Goal: Navigation & Orientation: Find specific page/section

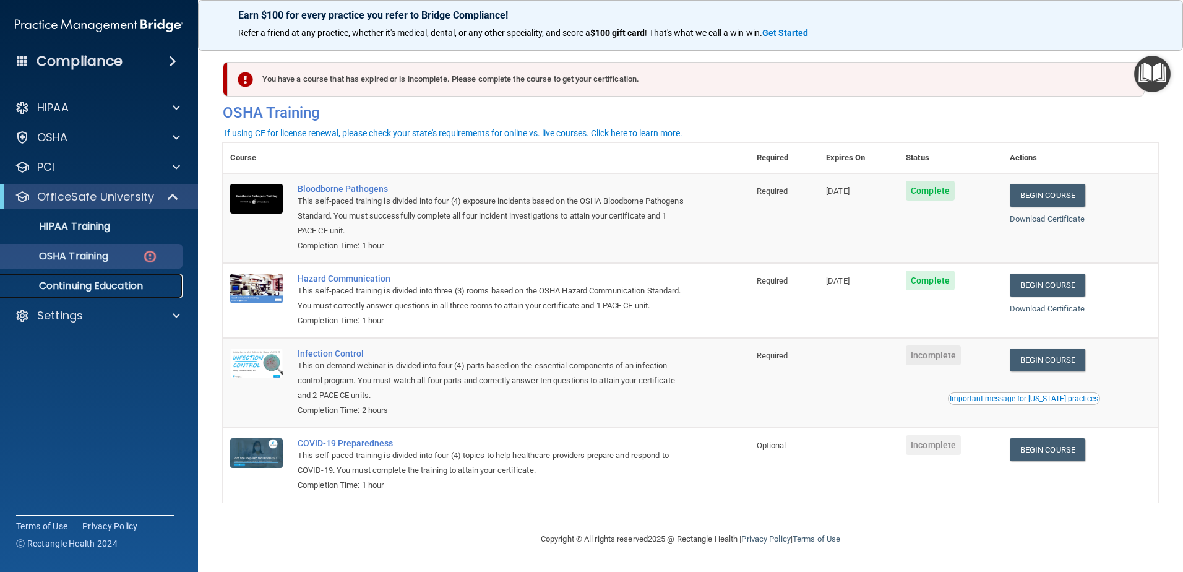
click at [151, 293] on link "Continuing Education" at bounding box center [85, 286] width 195 height 25
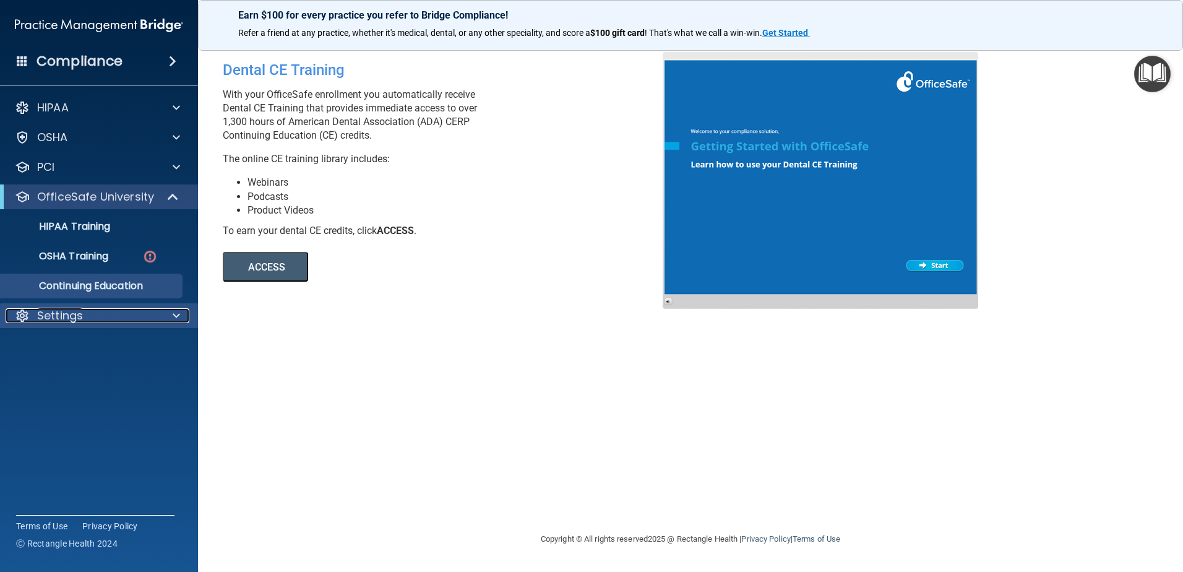
click at [129, 314] on div "Settings" at bounding box center [83, 315] width 154 height 15
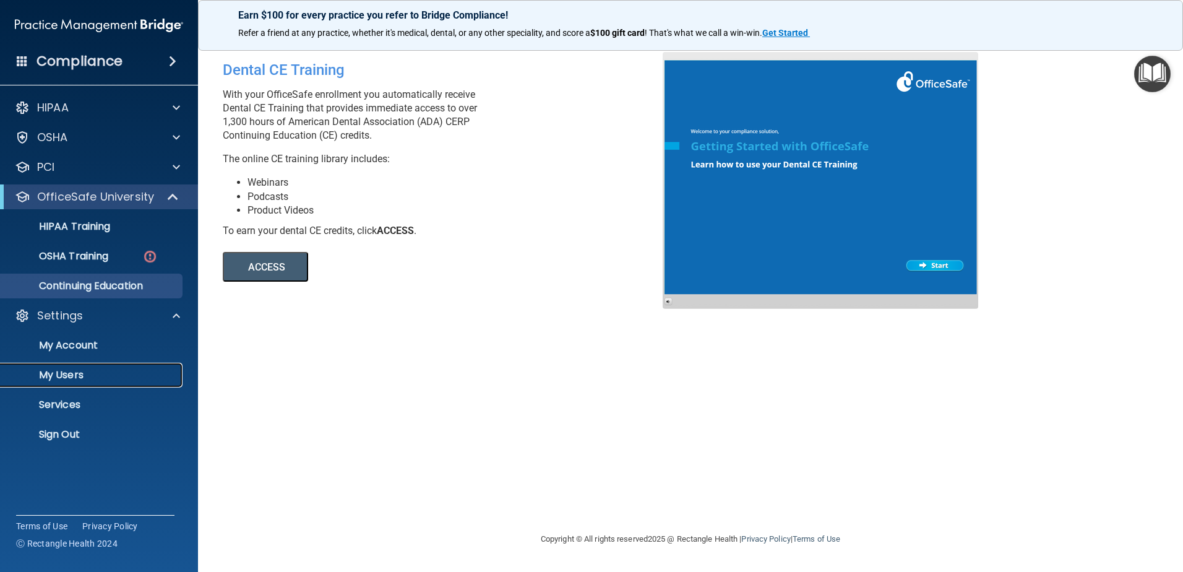
click at [72, 376] on p "My Users" at bounding box center [92, 375] width 169 height 12
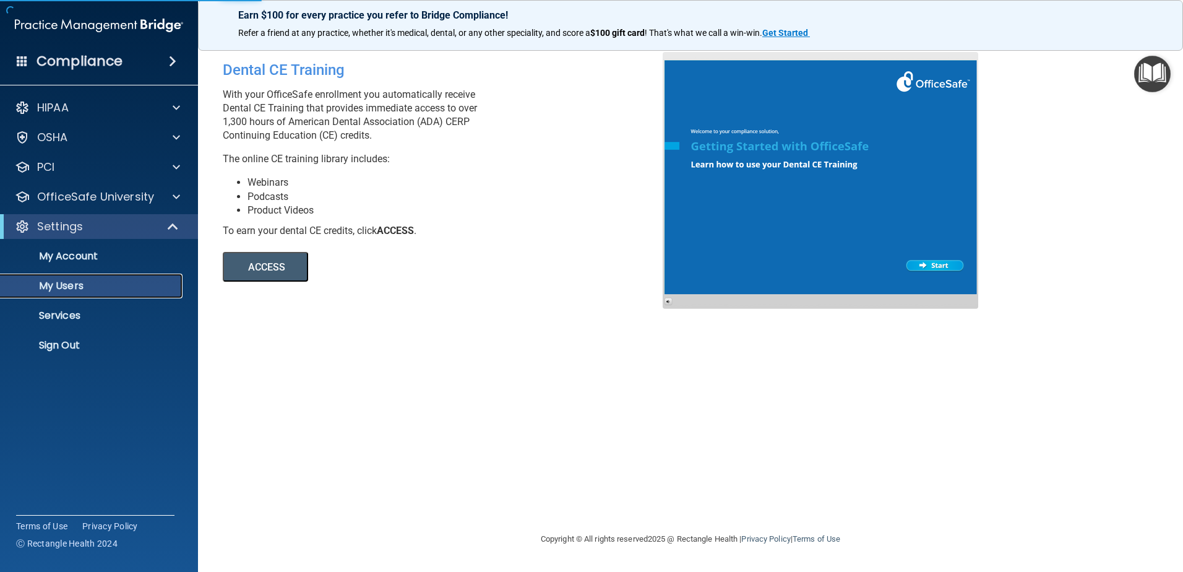
select select "20"
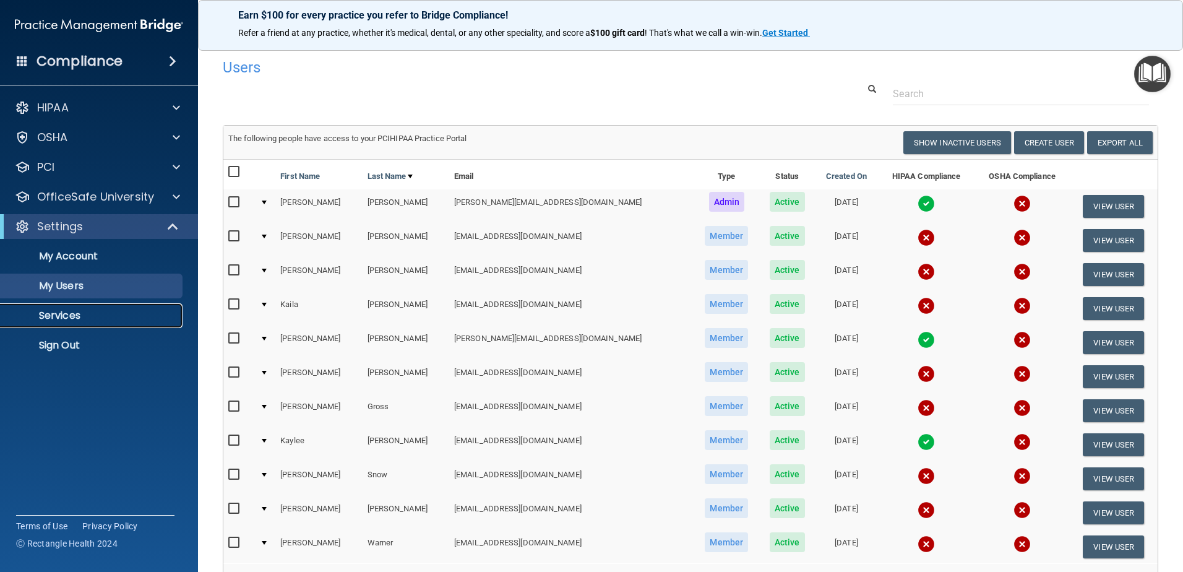
click at [87, 318] on p "Services" at bounding box center [92, 315] width 169 height 12
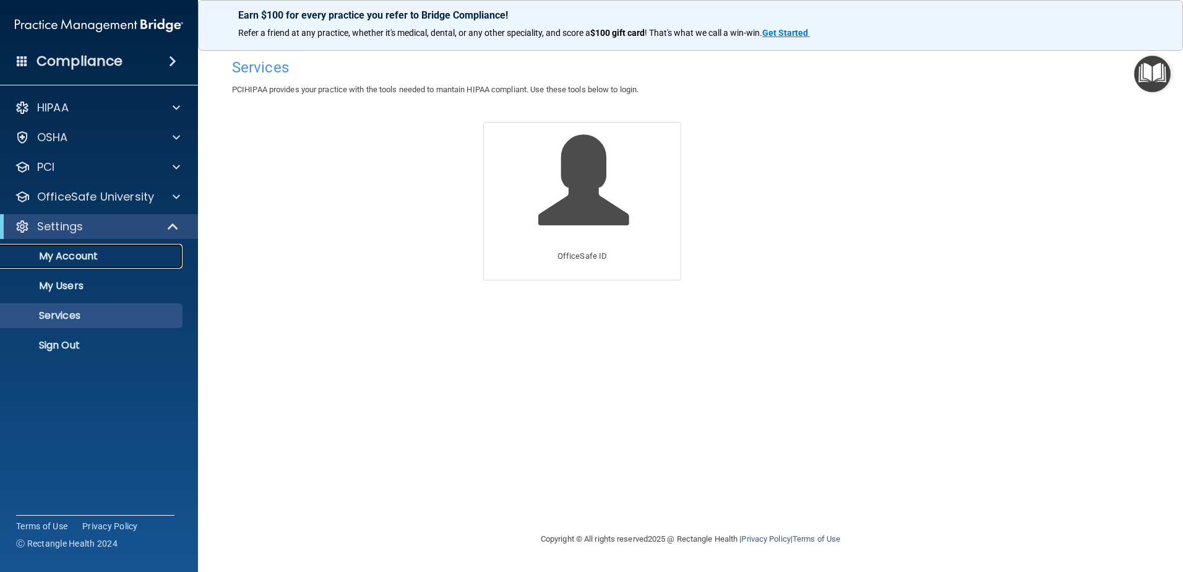
click at [123, 253] on p "My Account" at bounding box center [92, 256] width 169 height 12
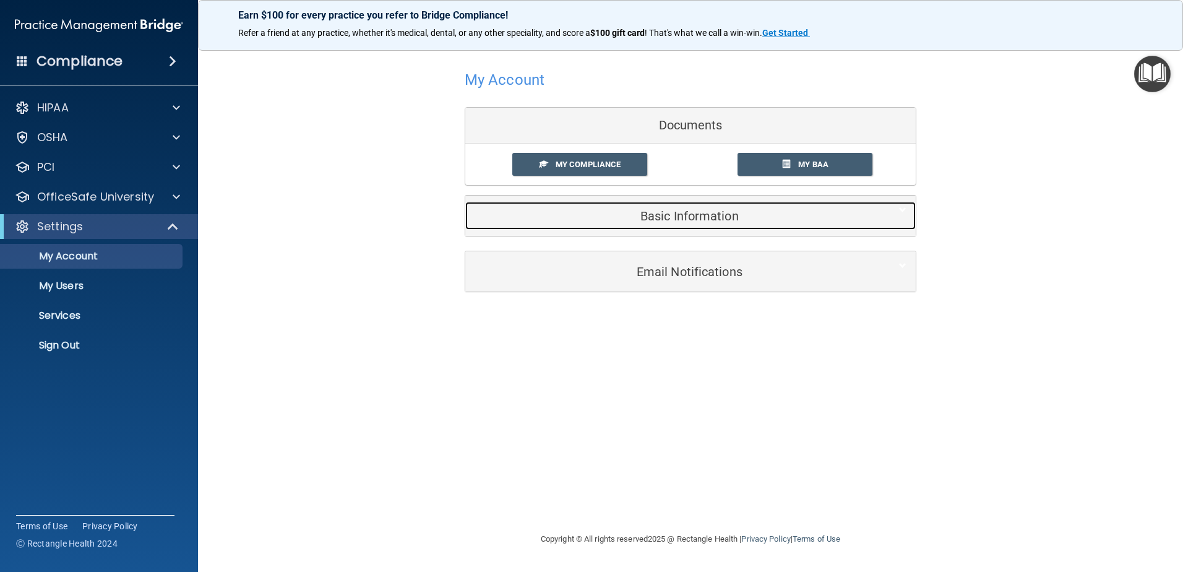
click at [684, 205] on div "Basic Information" at bounding box center [671, 216] width 413 height 28
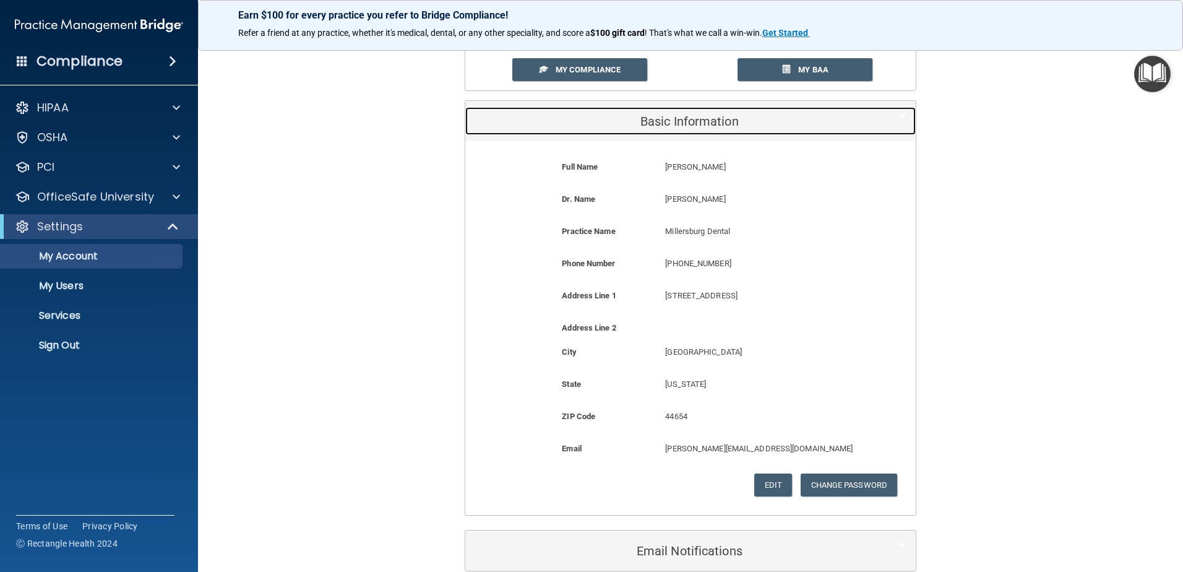
scroll to position [124, 0]
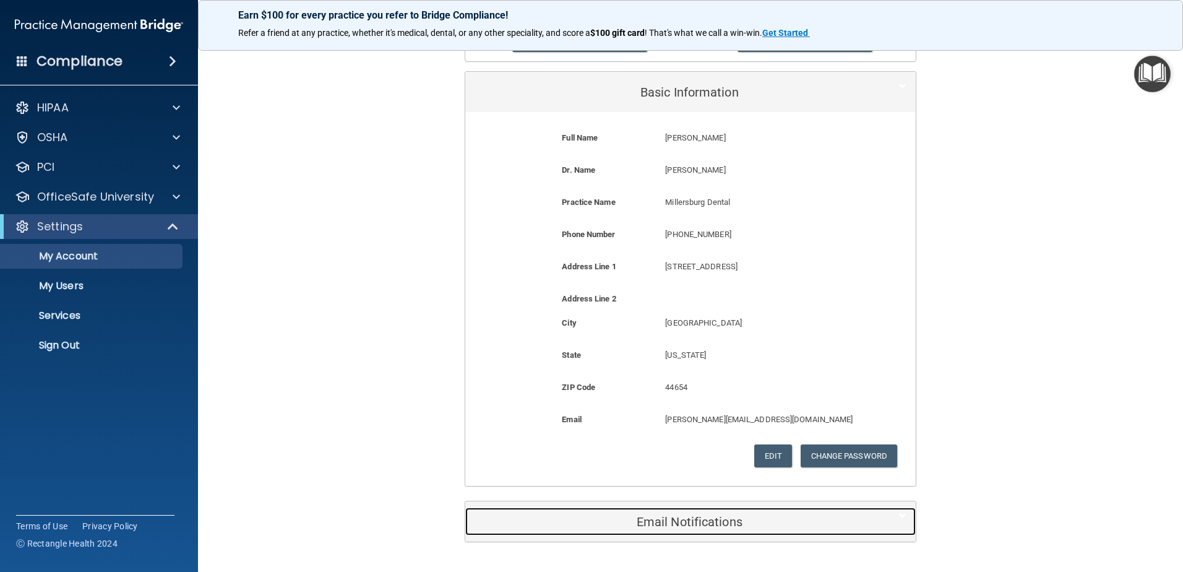
click at [769, 531] on div "Email Notifications" at bounding box center [671, 522] width 413 height 28
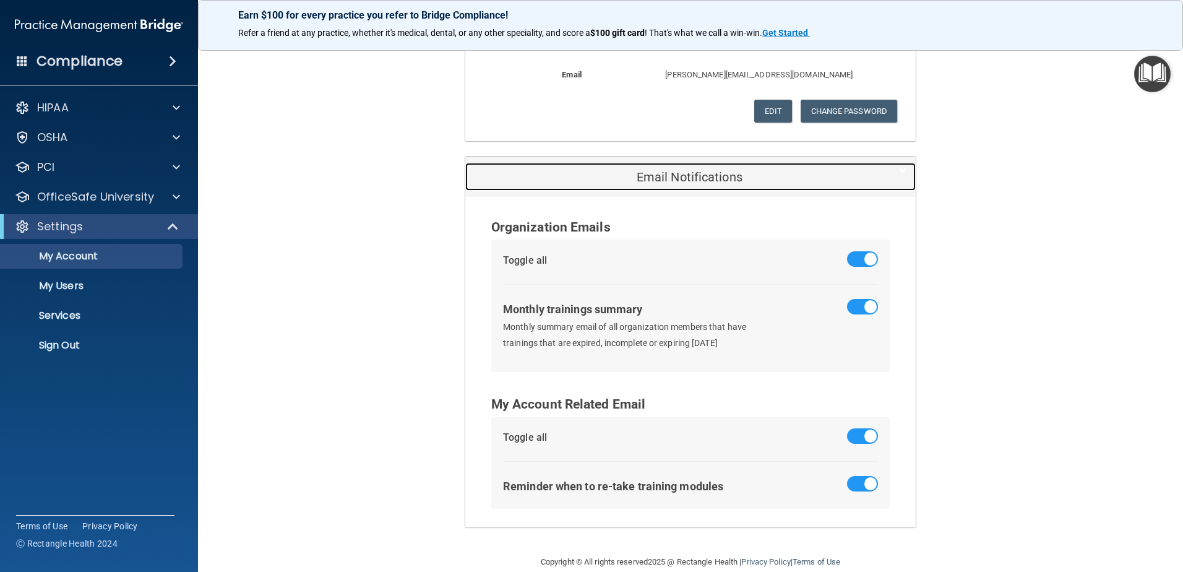
scroll to position [488, 0]
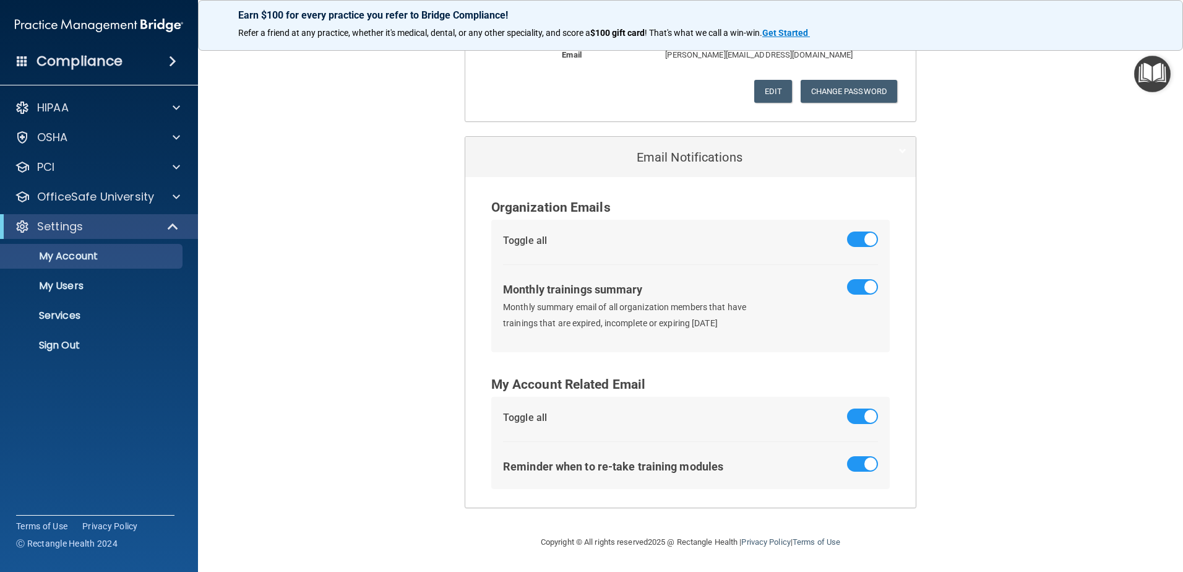
click at [178, 52] on div "Compliance" at bounding box center [99, 61] width 198 height 27
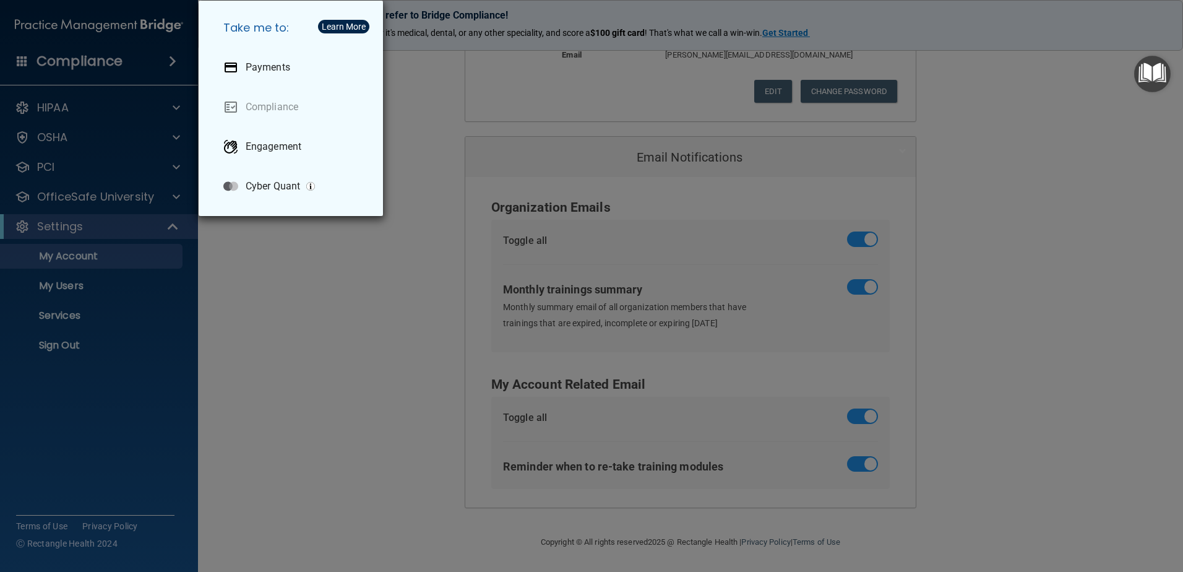
click at [177, 105] on div "Take me to: Payments Compliance Engagement Cyber Quant" at bounding box center [591, 286] width 1183 height 572
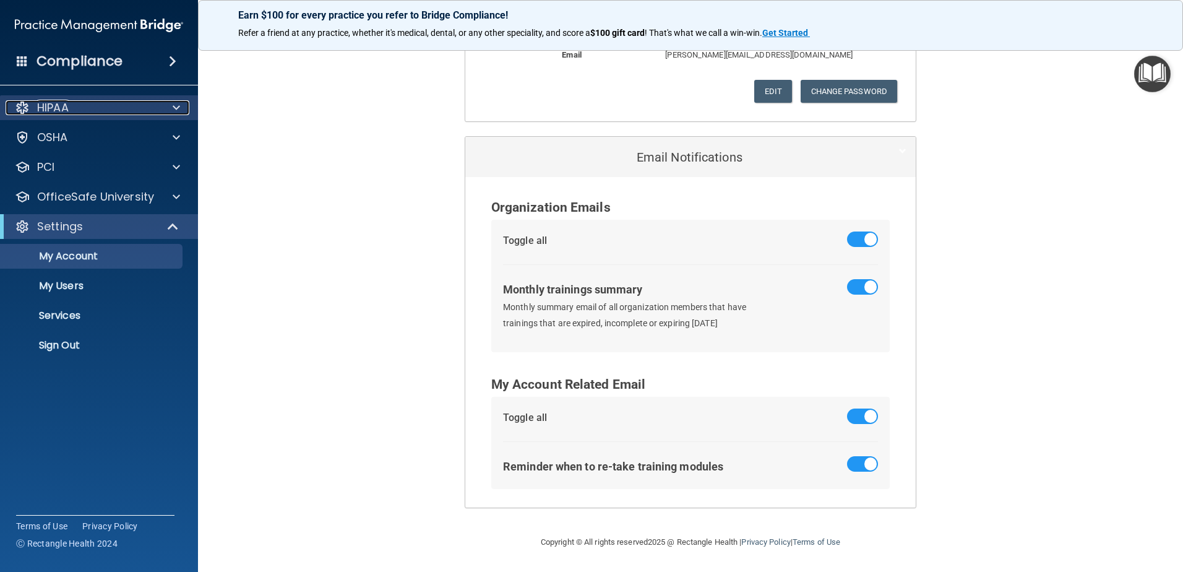
click at [176, 108] on span at bounding box center [176, 107] width 7 height 15
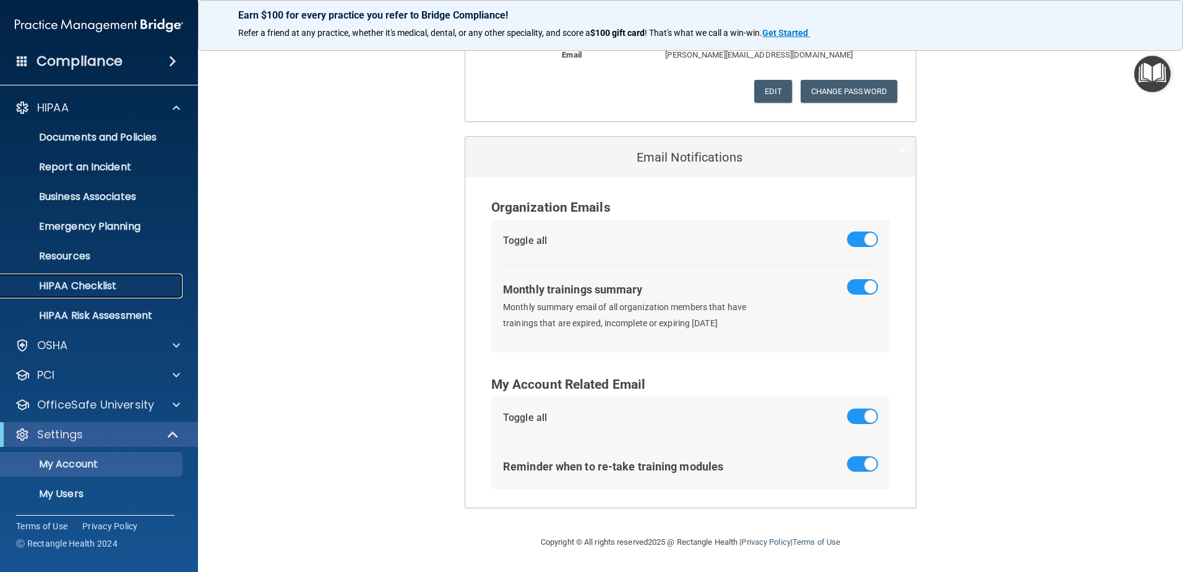
click at [118, 287] on p "HIPAA Checklist" at bounding box center [92, 286] width 169 height 12
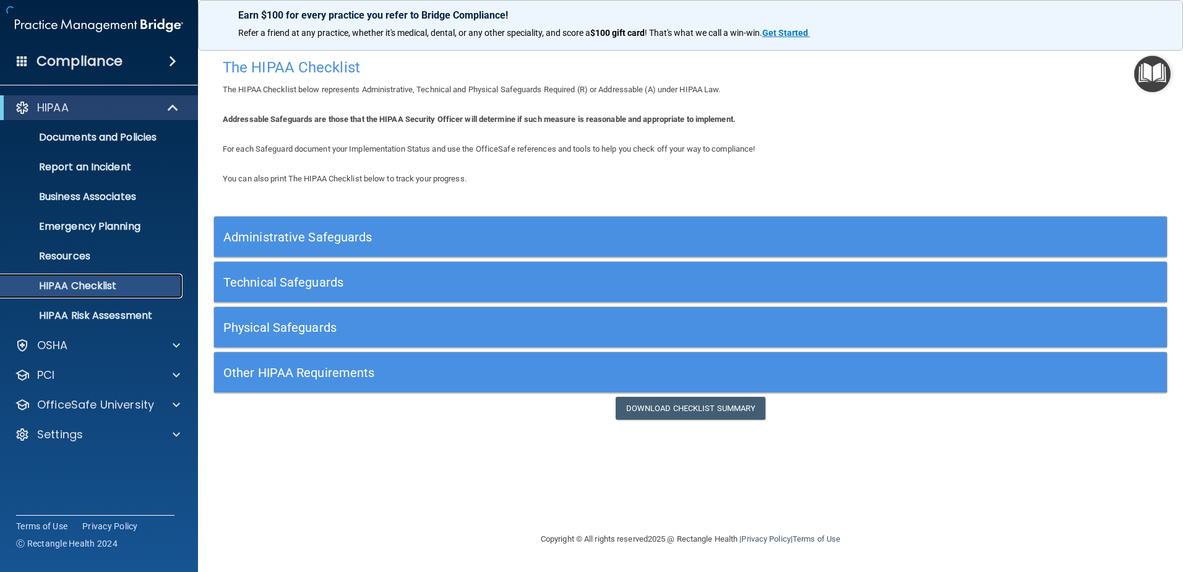
click at [73, 287] on p "HIPAA Checklist" at bounding box center [92, 286] width 169 height 12
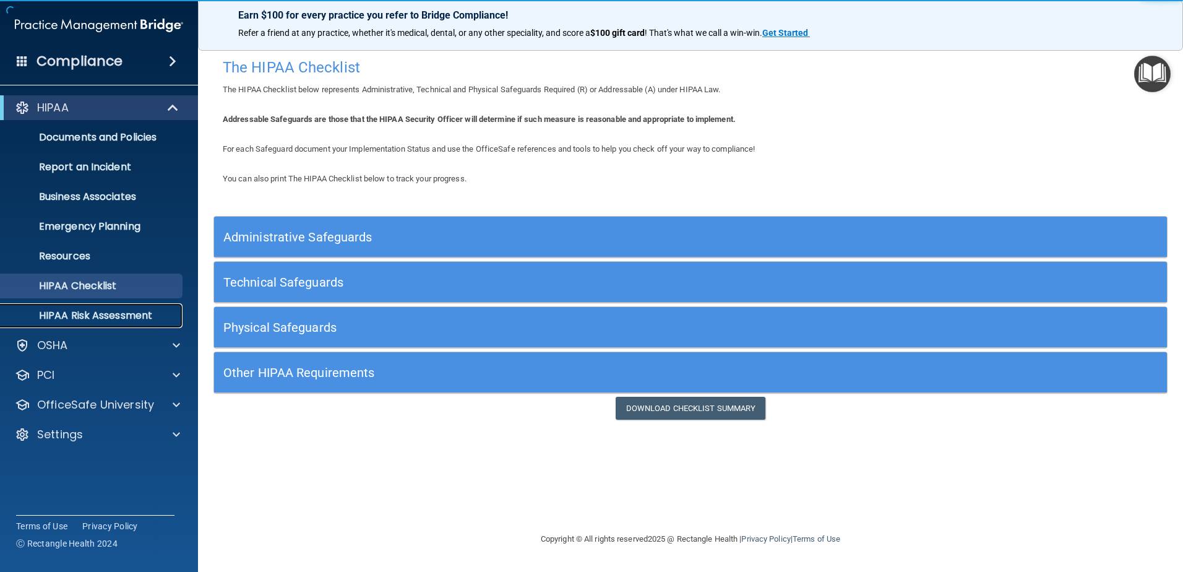
click at [139, 309] on p "HIPAA Risk Assessment" at bounding box center [92, 315] width 169 height 12
